Goal: Find specific page/section

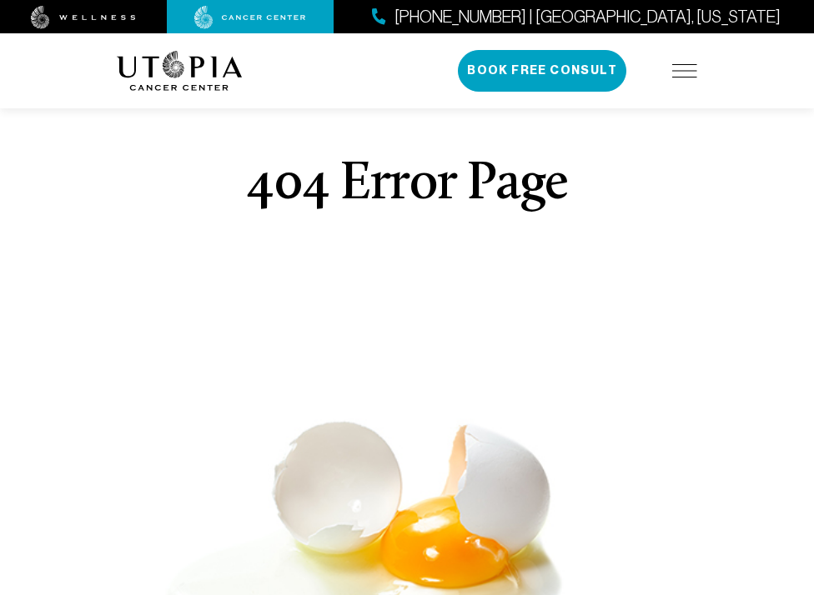
click at [188, 76] on img at bounding box center [180, 71] width 126 height 40
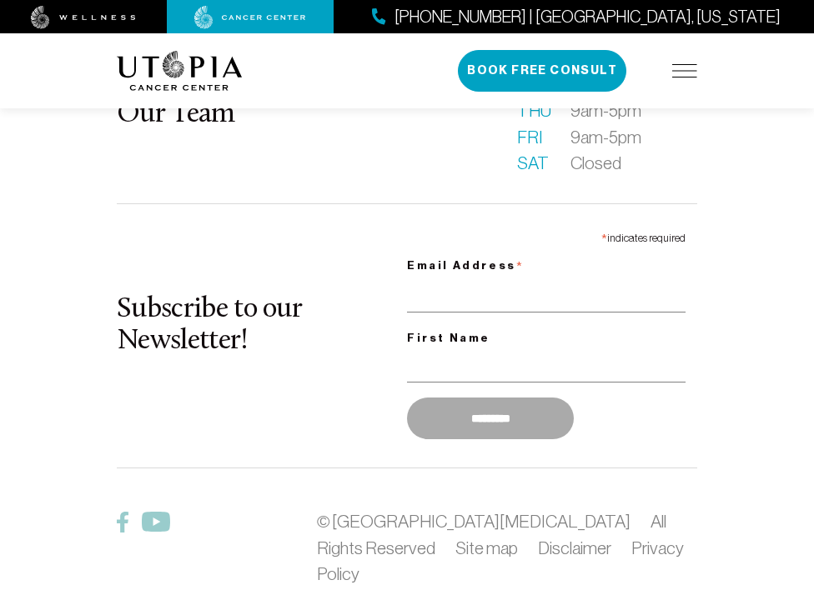
scroll to position [7365, 0]
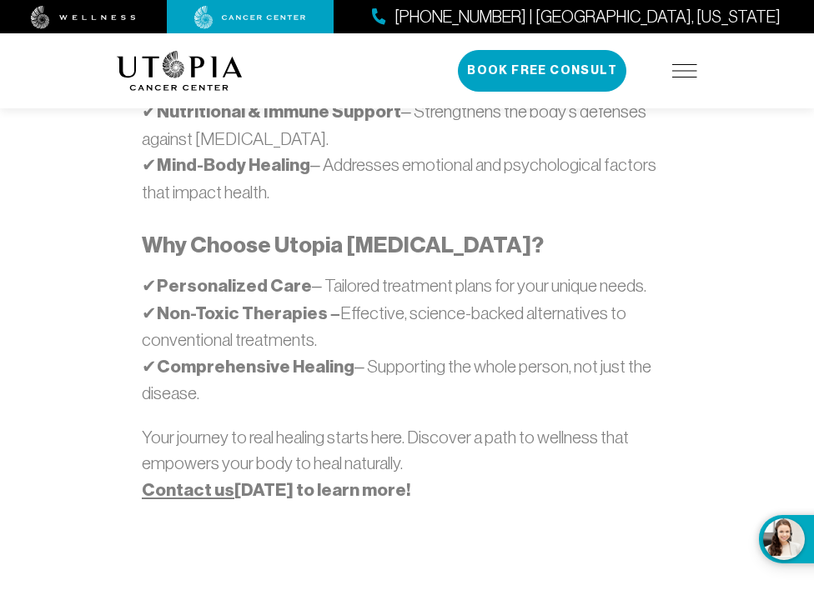
scroll to position [1334, 0]
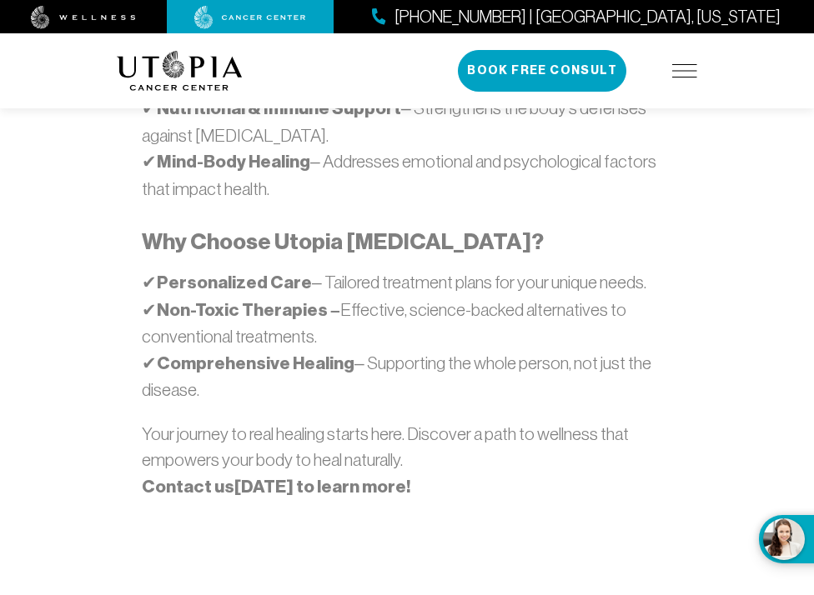
click at [172, 476] on link "Contact us" at bounding box center [188, 487] width 93 height 22
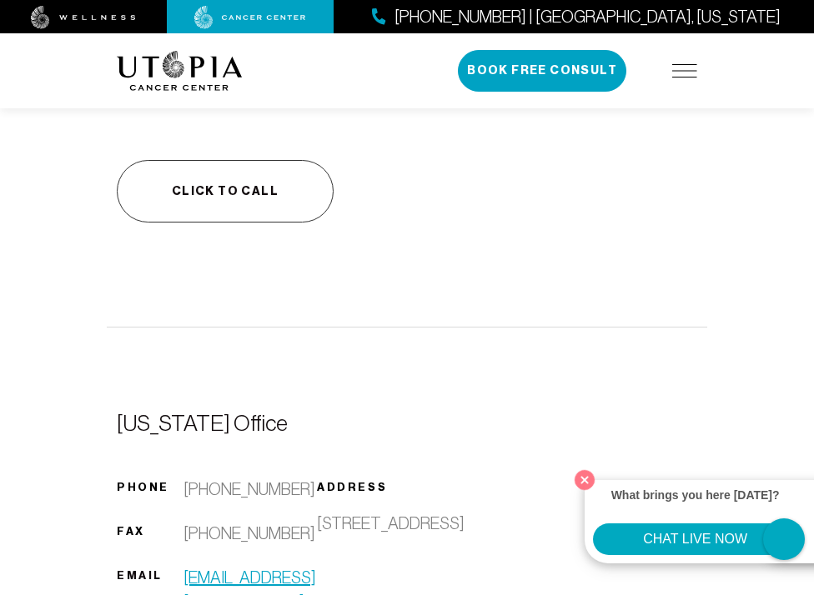
scroll to position [917, 0]
